Goal: Find specific page/section: Find specific page/section

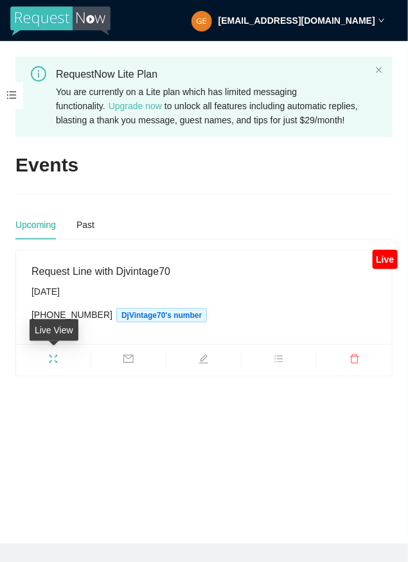
click at [55, 359] on icon "fullscreen" at bounding box center [53, 359] width 10 height 10
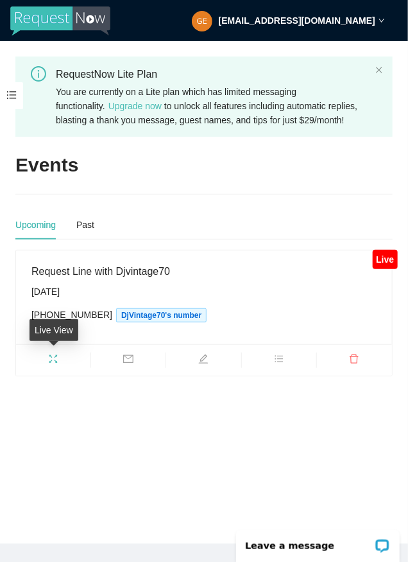
click at [53, 357] on icon "fullscreen" at bounding box center [53, 359] width 10 height 10
